Goal: Task Accomplishment & Management: Manage account settings

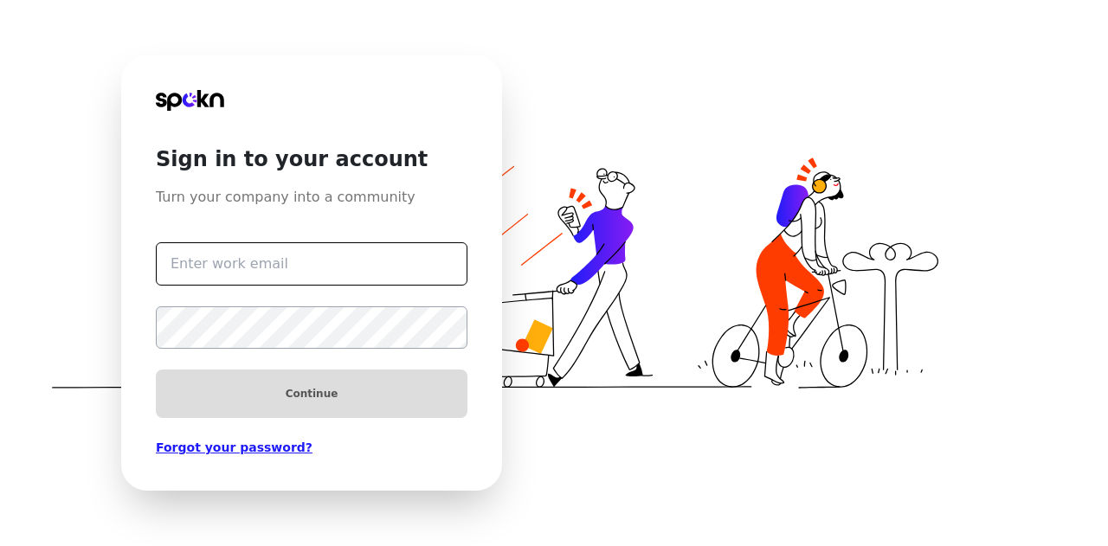
click at [243, 268] on input "text" at bounding box center [312, 263] width 312 height 43
type input "[EMAIL_ADDRESS][PERSON_NAME][DOMAIN_NAME]"
click at [358, 250] on input "text" at bounding box center [312, 263] width 312 height 43
type input "[EMAIL_ADDRESS][PERSON_NAME][DOMAIN_NAME]"
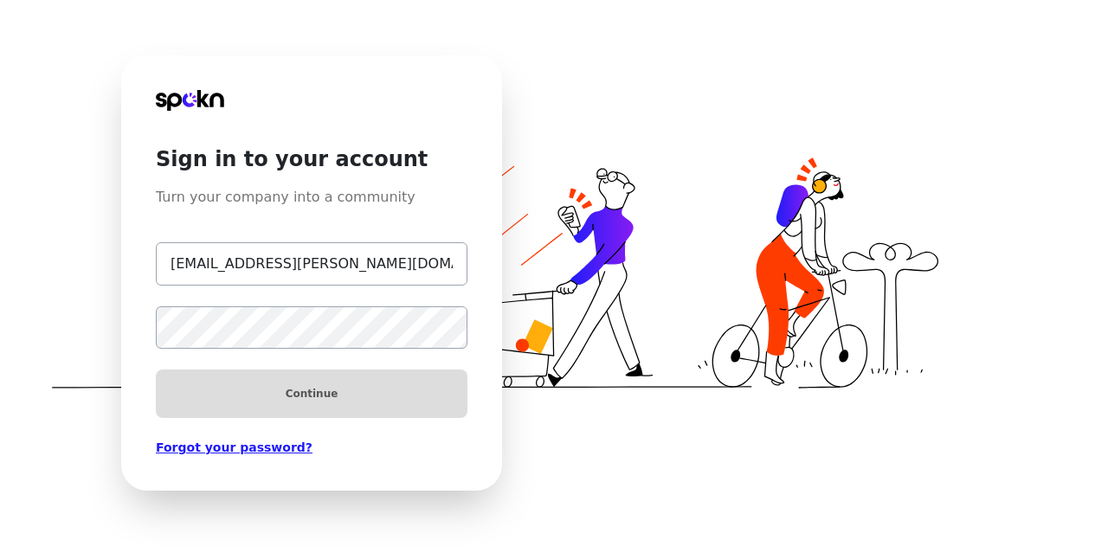
click at [273, 442] on form "[EMAIL_ADDRESS][PERSON_NAME][DOMAIN_NAME] Continue Forgot your password?" at bounding box center [312, 332] width 312 height 249
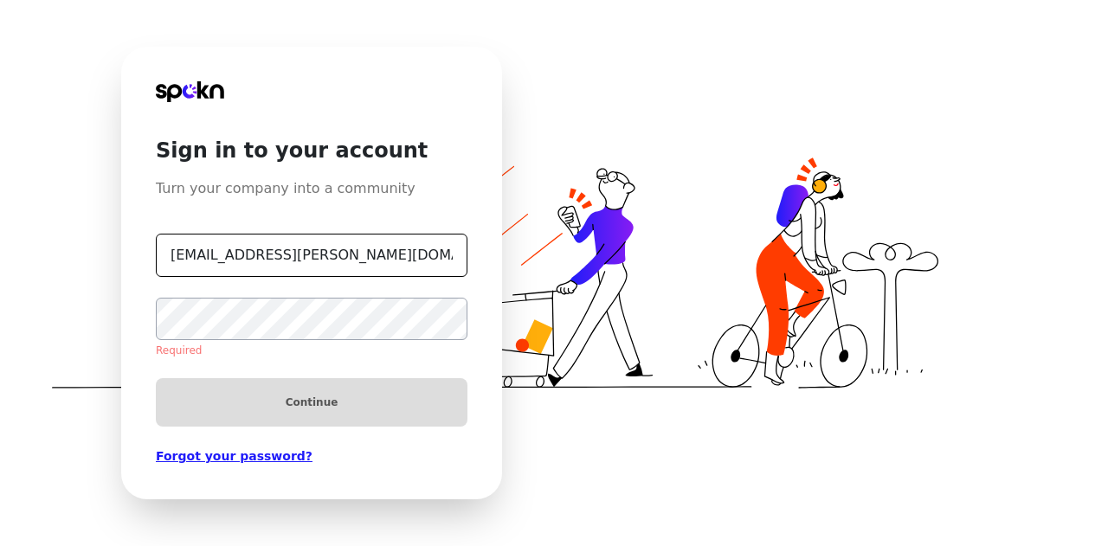
click at [334, 268] on input "[EMAIL_ADDRESS][PERSON_NAME][DOMAIN_NAME]" at bounding box center [312, 255] width 312 height 43
drag, startPoint x: 438, startPoint y: 255, endPoint x: -26, endPoint y: 263, distance: 464.2
click at [0, 263] on html "Sign in to your account Turn your company into a community [EMAIL_ADDRESS][PERS…" at bounding box center [554, 273] width 1108 height 546
click at [206, 461] on link "Forgot your password?" at bounding box center [312, 456] width 312 height 17
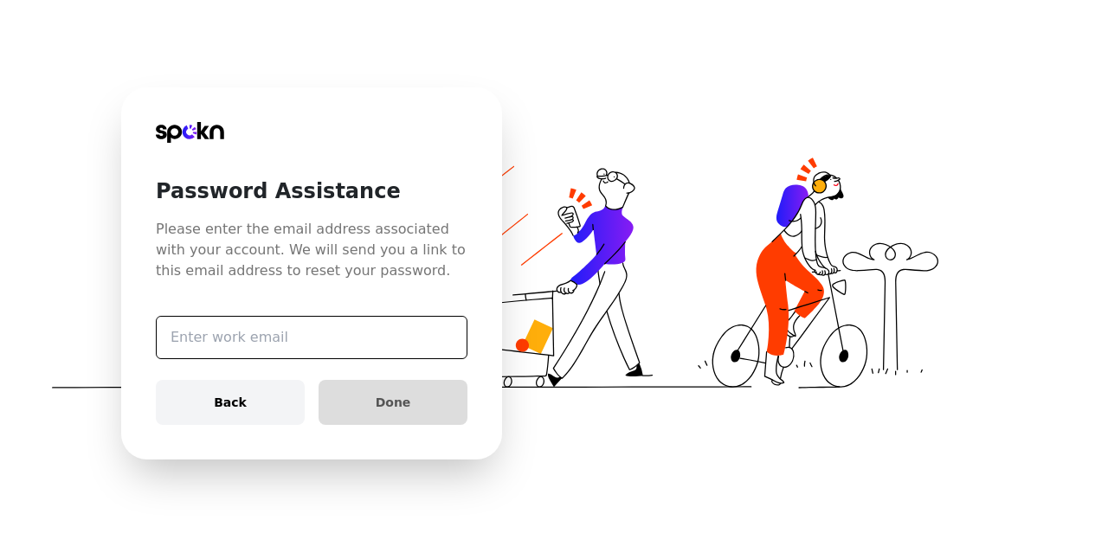
click at [287, 331] on input "text" at bounding box center [312, 337] width 312 height 43
paste input "[EMAIL_ADDRESS][PERSON_NAME][DOMAIN_NAME]"
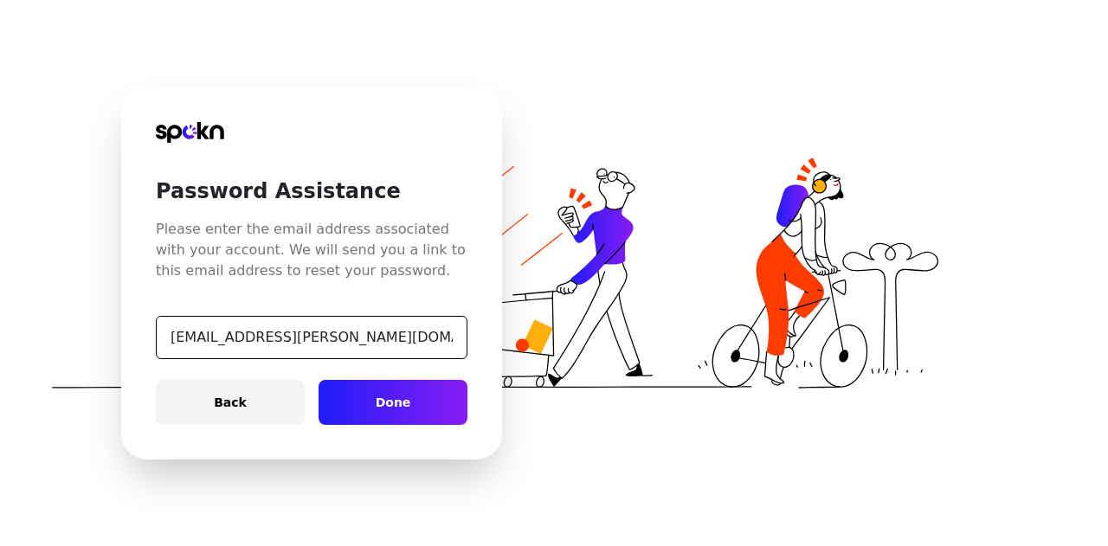
type input "[EMAIL_ADDRESS][PERSON_NAME][DOMAIN_NAME]"
click at [398, 399] on span "Done" at bounding box center [394, 402] width 36 height 17
click at [415, 401] on button "Done" at bounding box center [393, 402] width 149 height 45
click at [257, 407] on link "Back" at bounding box center [230, 402] width 149 height 45
